Goal: Transaction & Acquisition: Download file/media

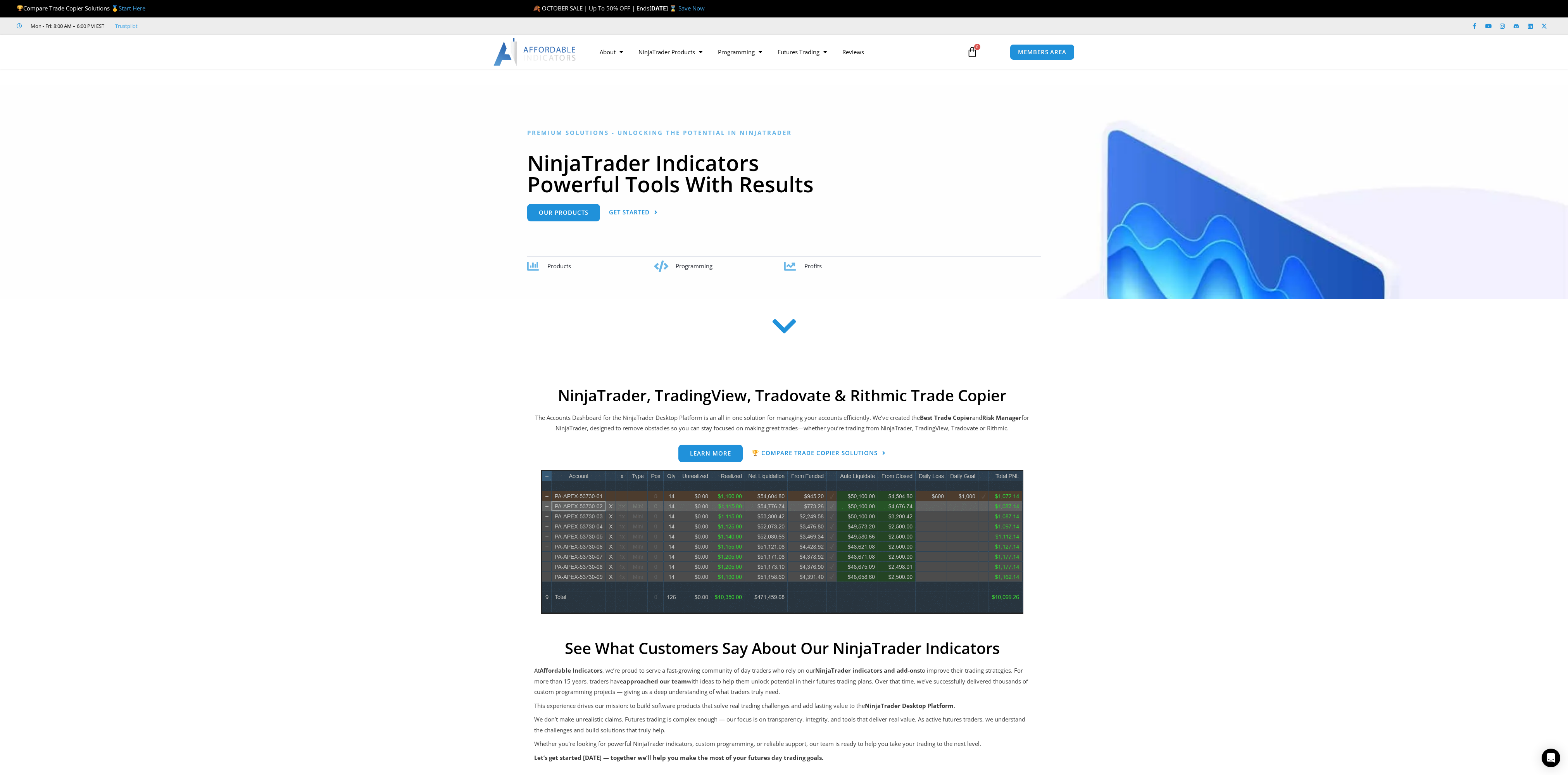
click at [974, 55] on icon at bounding box center [972, 52] width 11 height 11
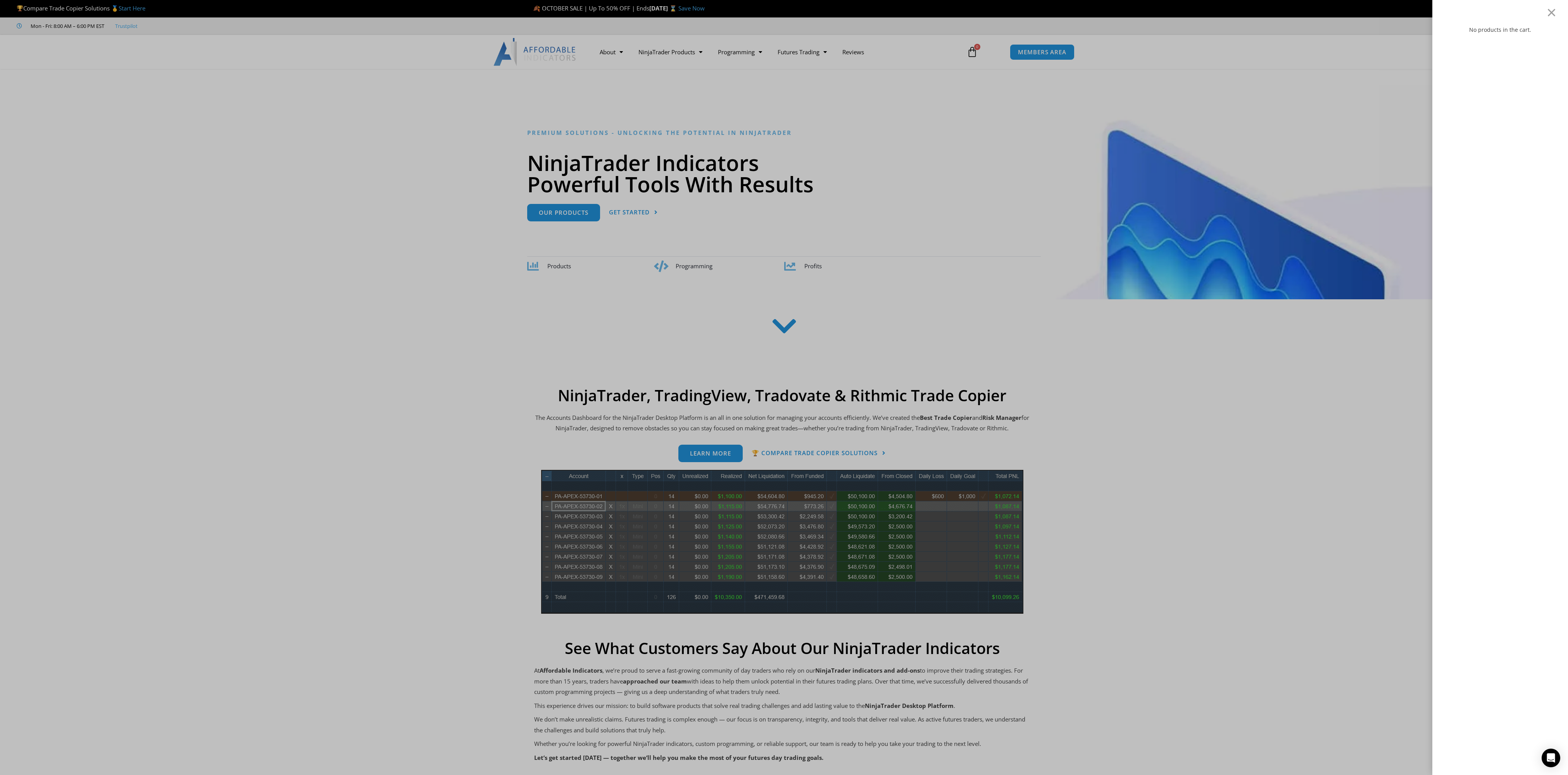
click at [1026, 54] on div "No products in the cart." at bounding box center [784, 388] width 1568 height 775
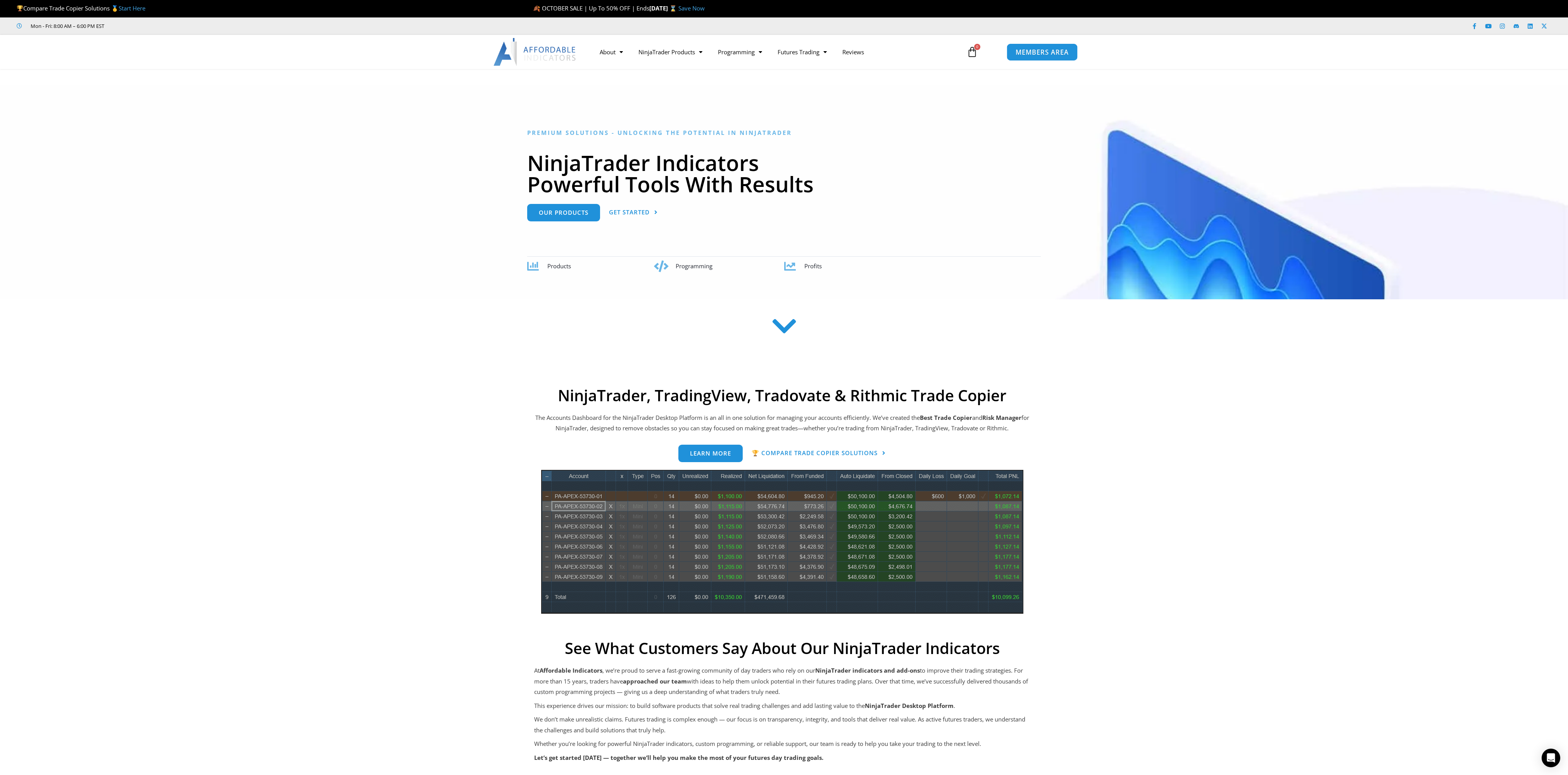
click at [1030, 51] on span "MEMBERS AREA" at bounding box center [1042, 52] width 54 height 7
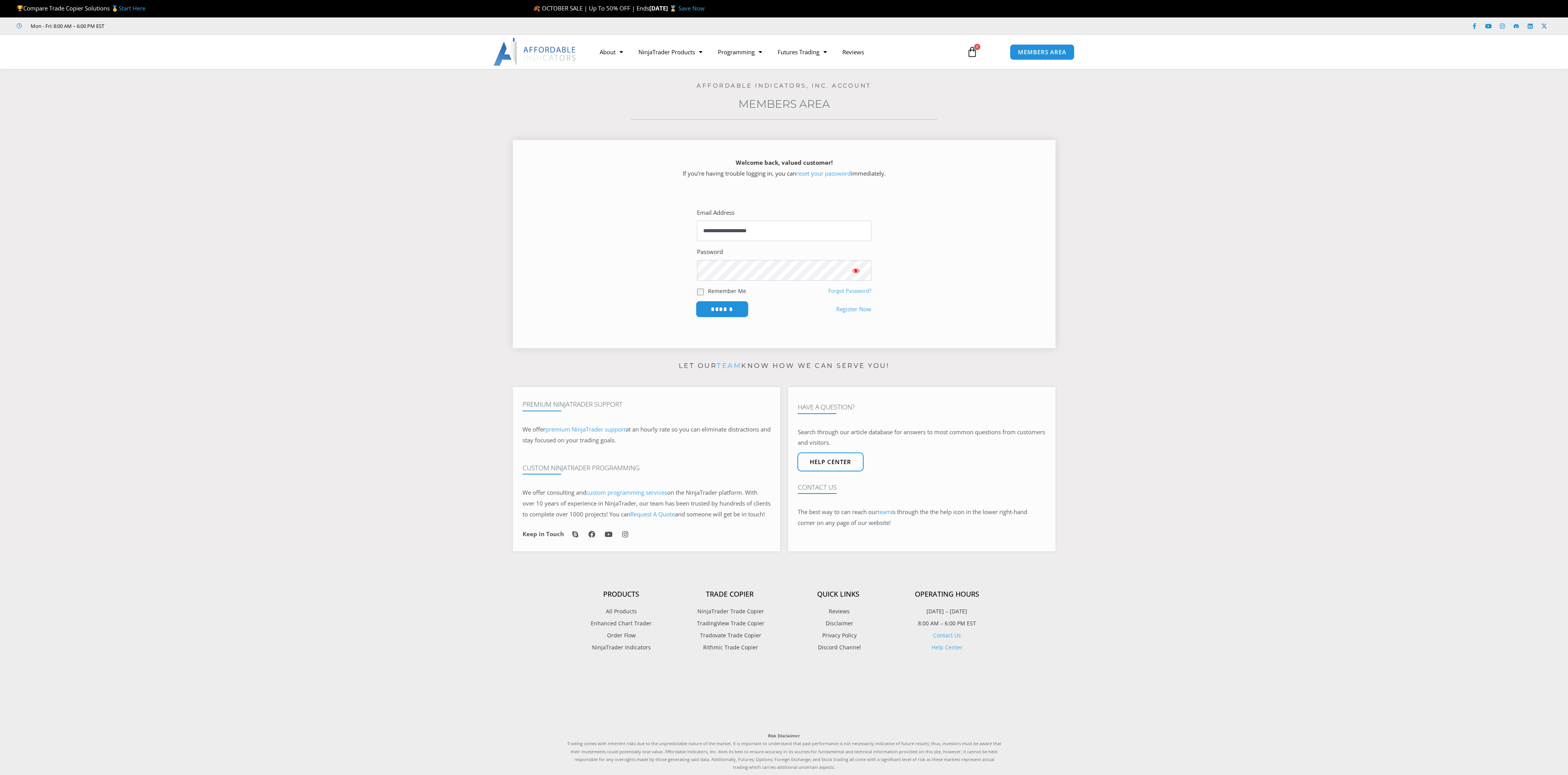
click at [728, 310] on input "******" at bounding box center [722, 309] width 54 height 17
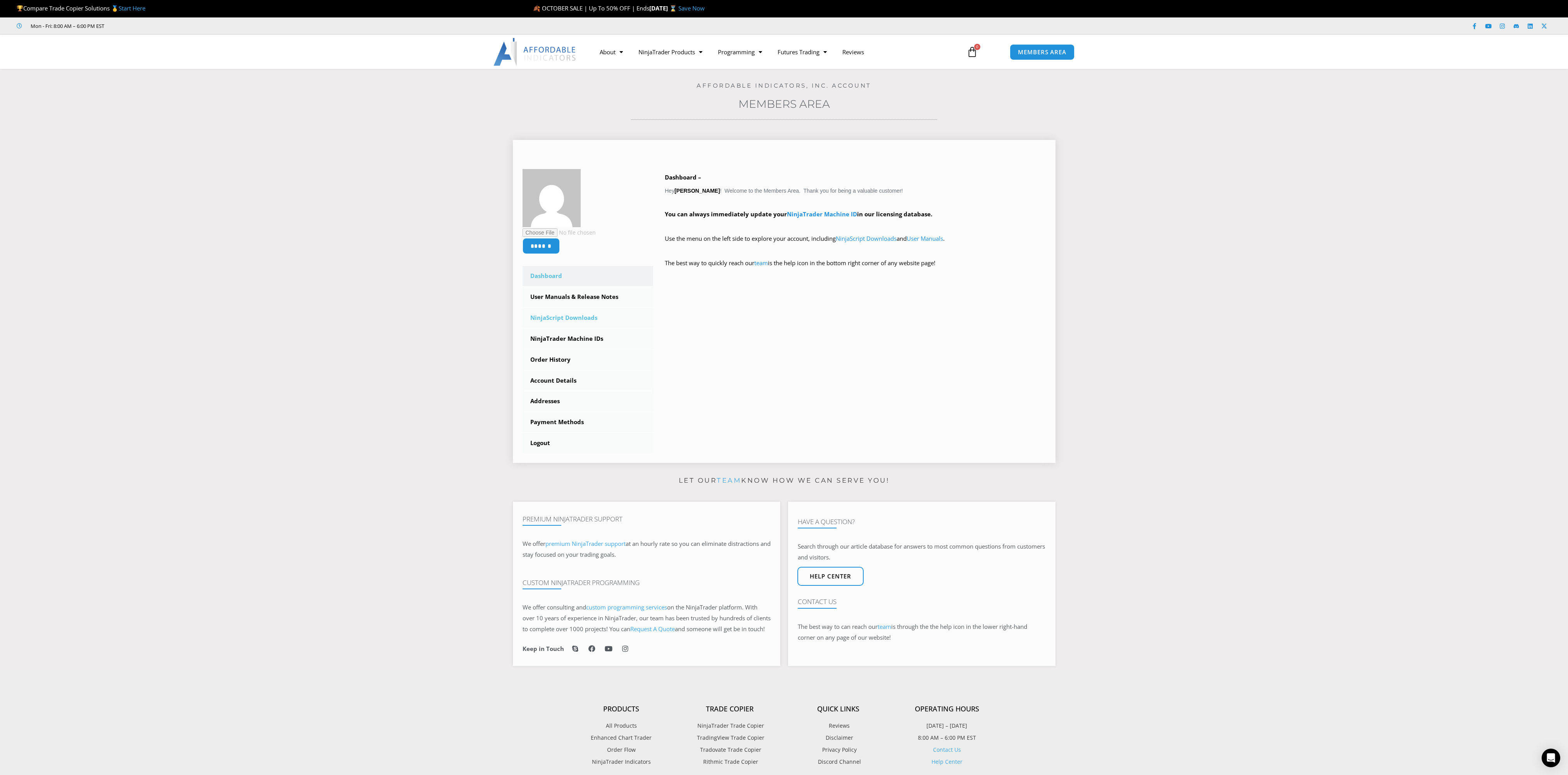
click at [584, 317] on link "NinjaScript Downloads" at bounding box center [588, 317] width 131 height 20
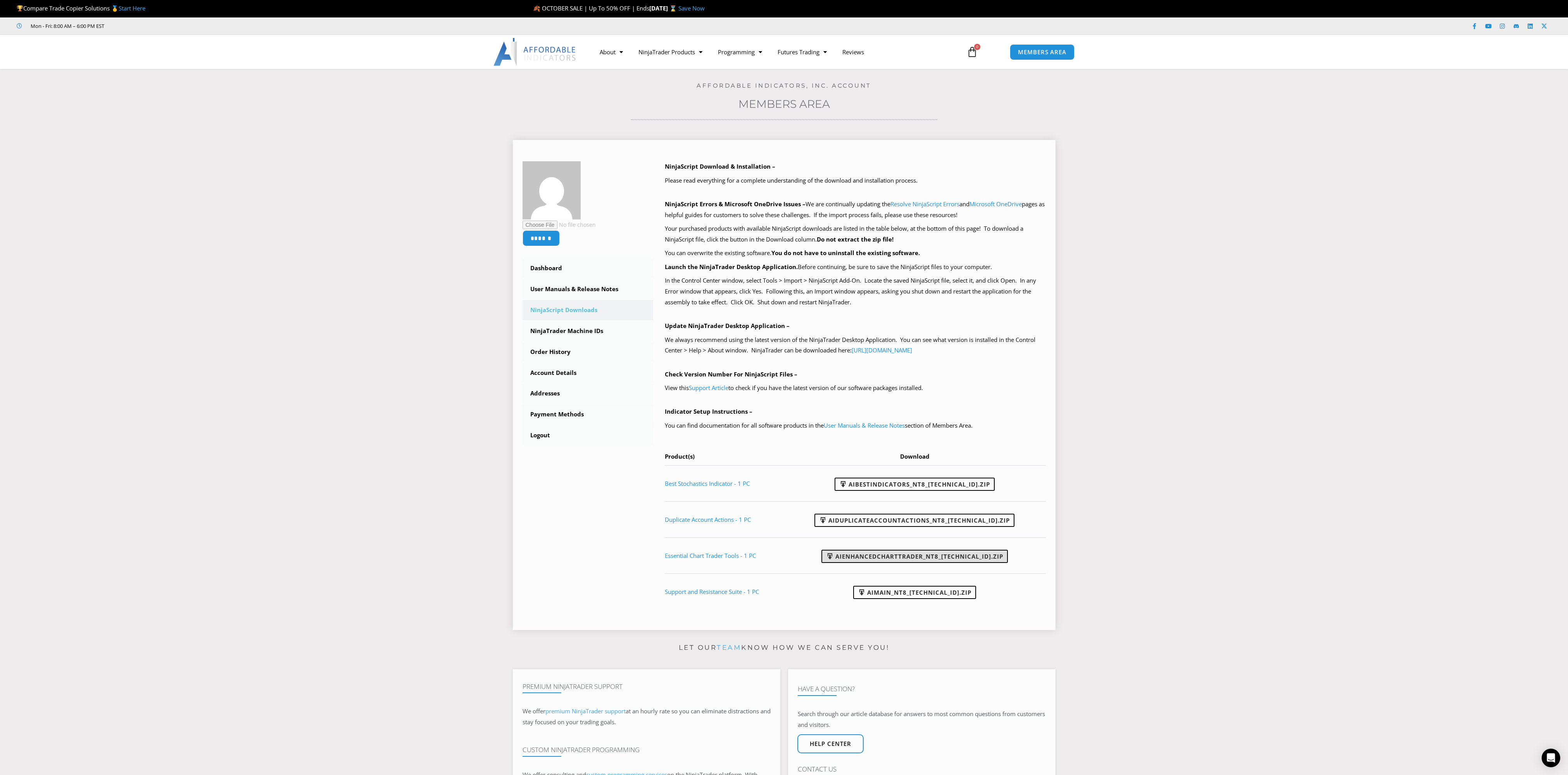
click at [977, 555] on link "AIEnhancedChartTrader_NT8_25.1.31.1.zip" at bounding box center [914, 556] width 186 height 14
click at [834, 555] on span at bounding box center [830, 556] width 8 height 8
